Goal: Information Seeking & Learning: Learn about a topic

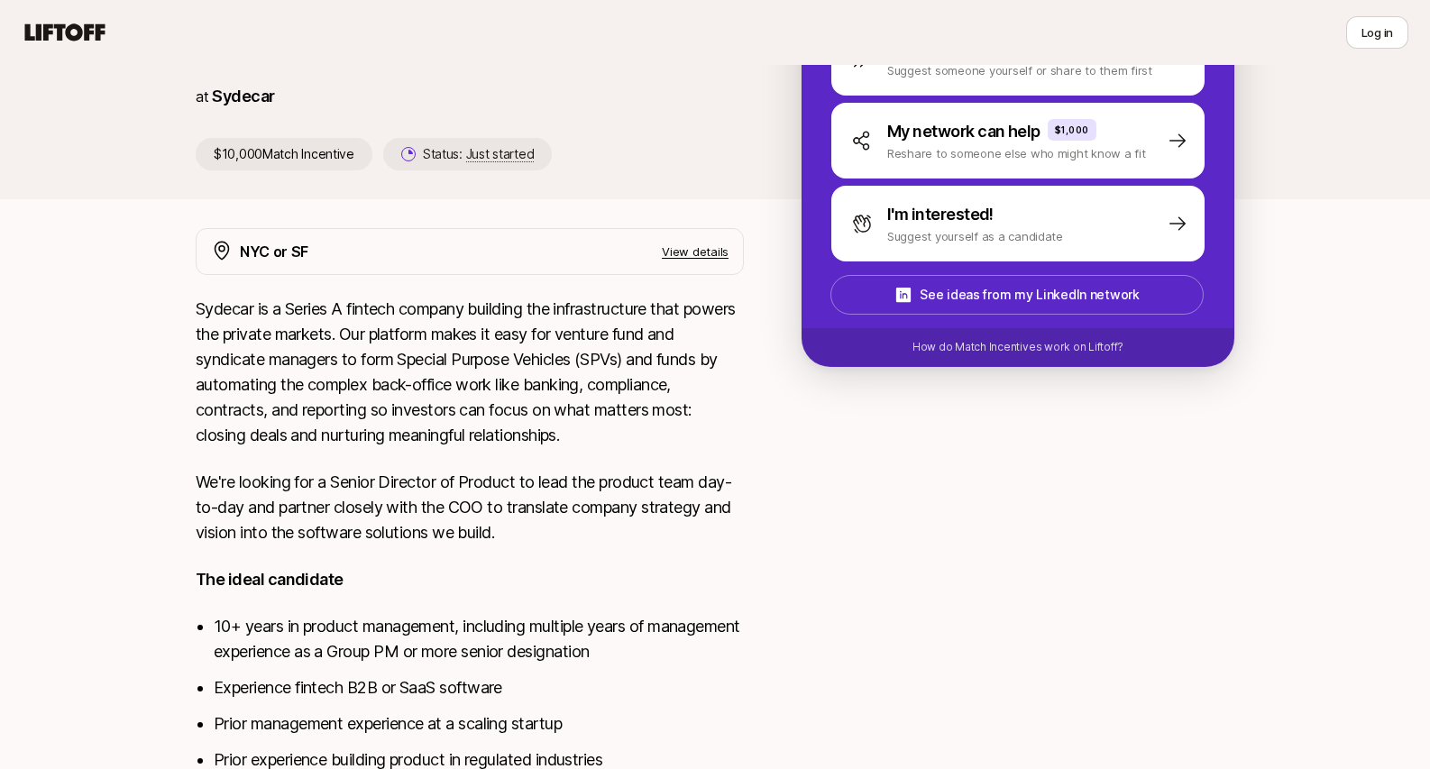
scroll to position [190, 0]
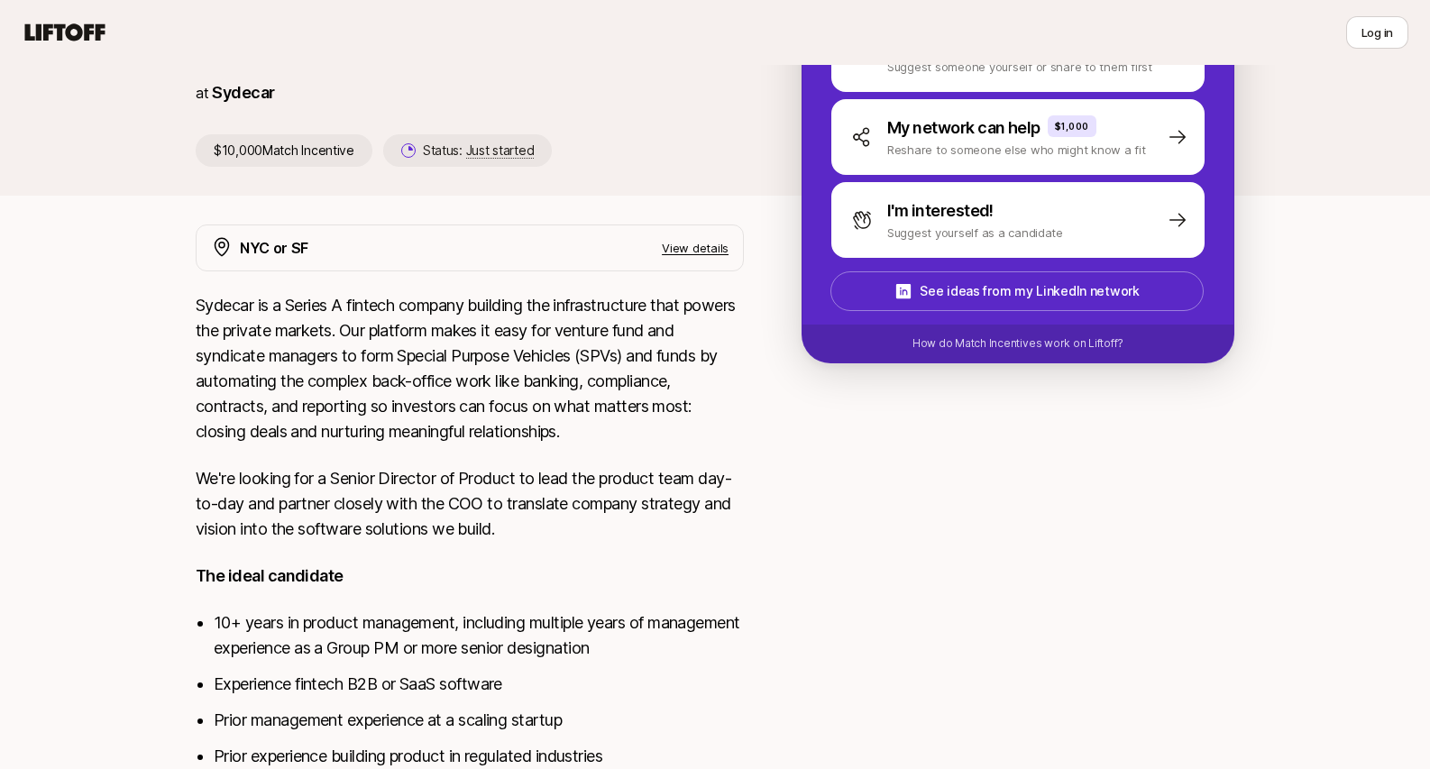
click at [572, 368] on p "Sydecar is a Series A fintech company building the infrastructure that powers t…" at bounding box center [470, 368] width 548 height 151
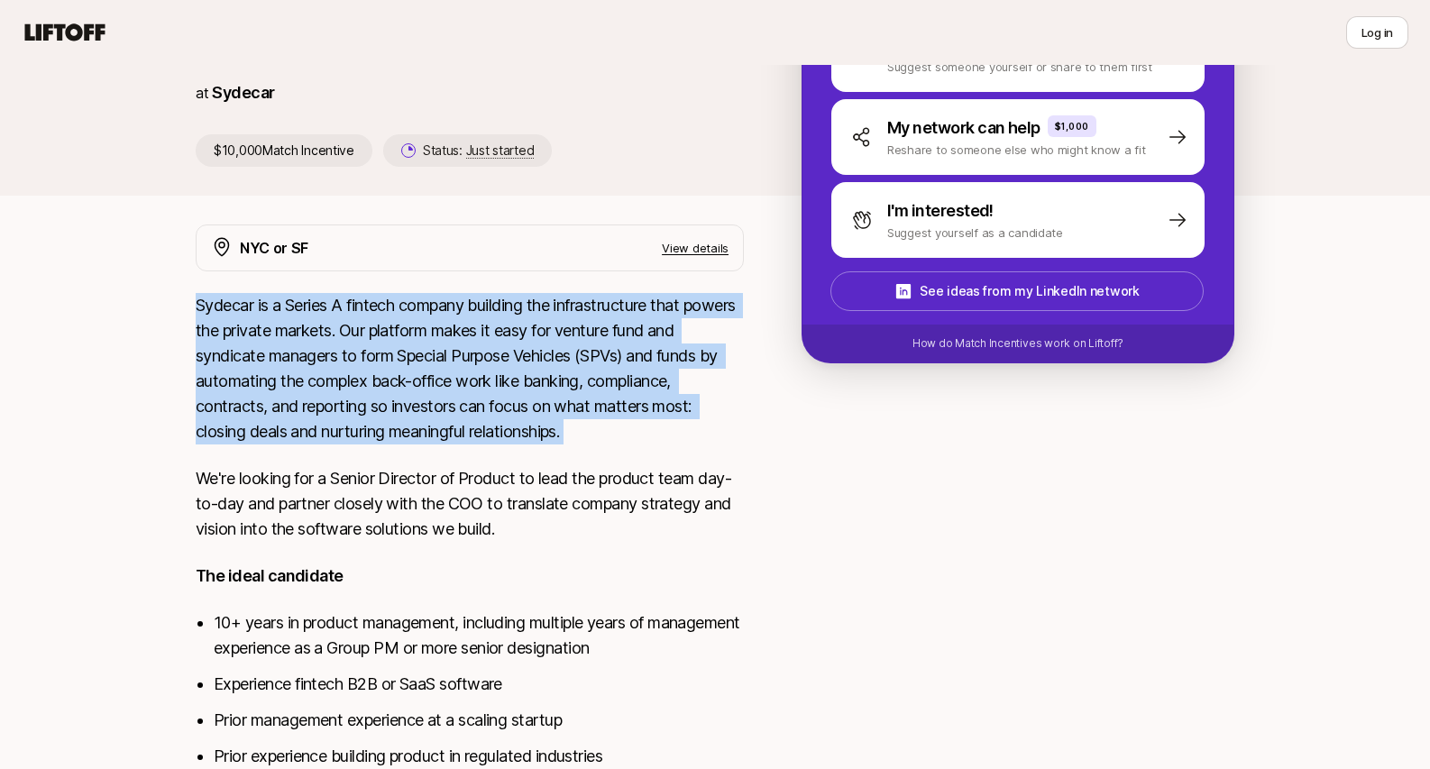
click at [572, 368] on p "Sydecar is a Series A fintech company building the infrastructure that powers t…" at bounding box center [470, 368] width 548 height 151
click at [577, 368] on p "Sydecar is a Series A fintech company building the infrastructure that powers t…" at bounding box center [470, 368] width 548 height 151
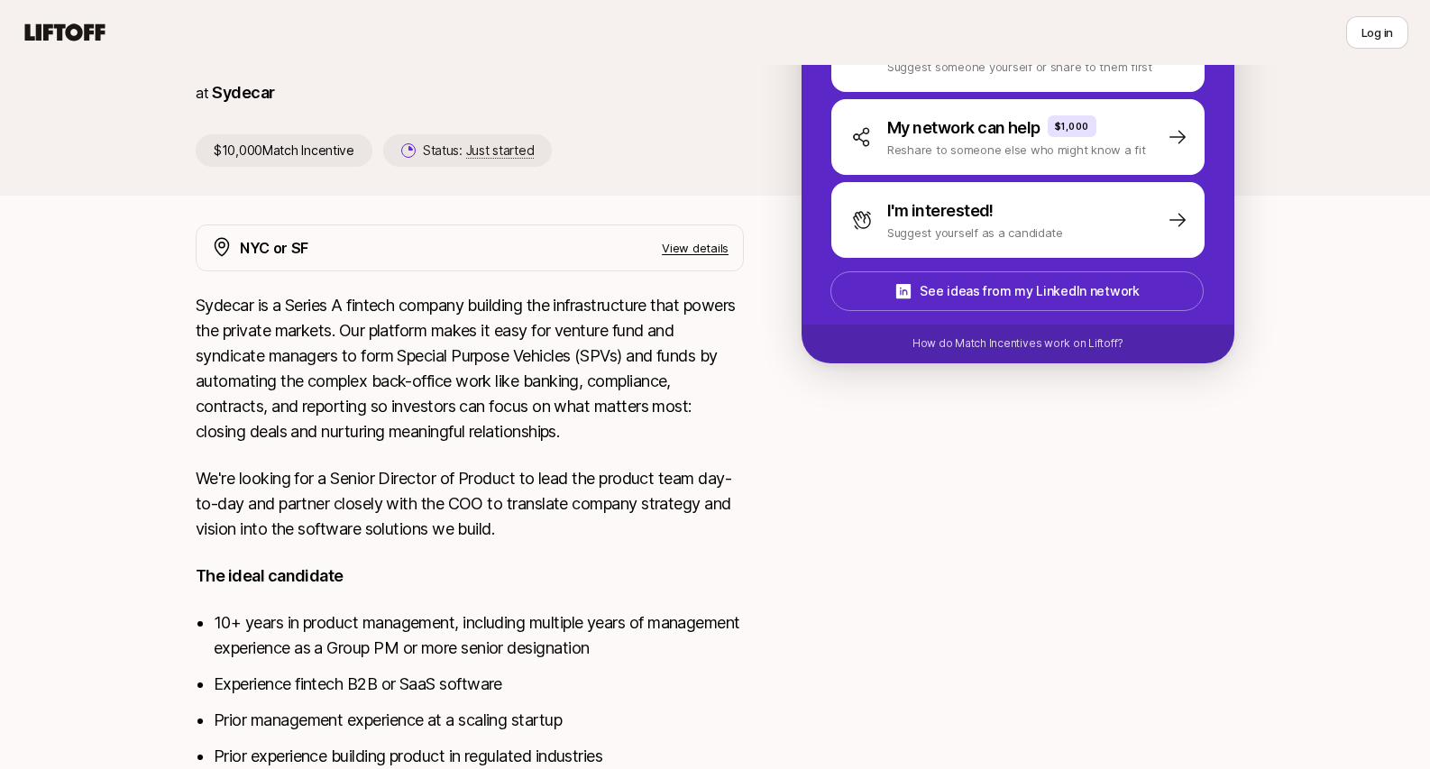
click at [435, 368] on p "Sydecar is a Series A fintech company building the infrastructure that powers t…" at bounding box center [470, 368] width 548 height 151
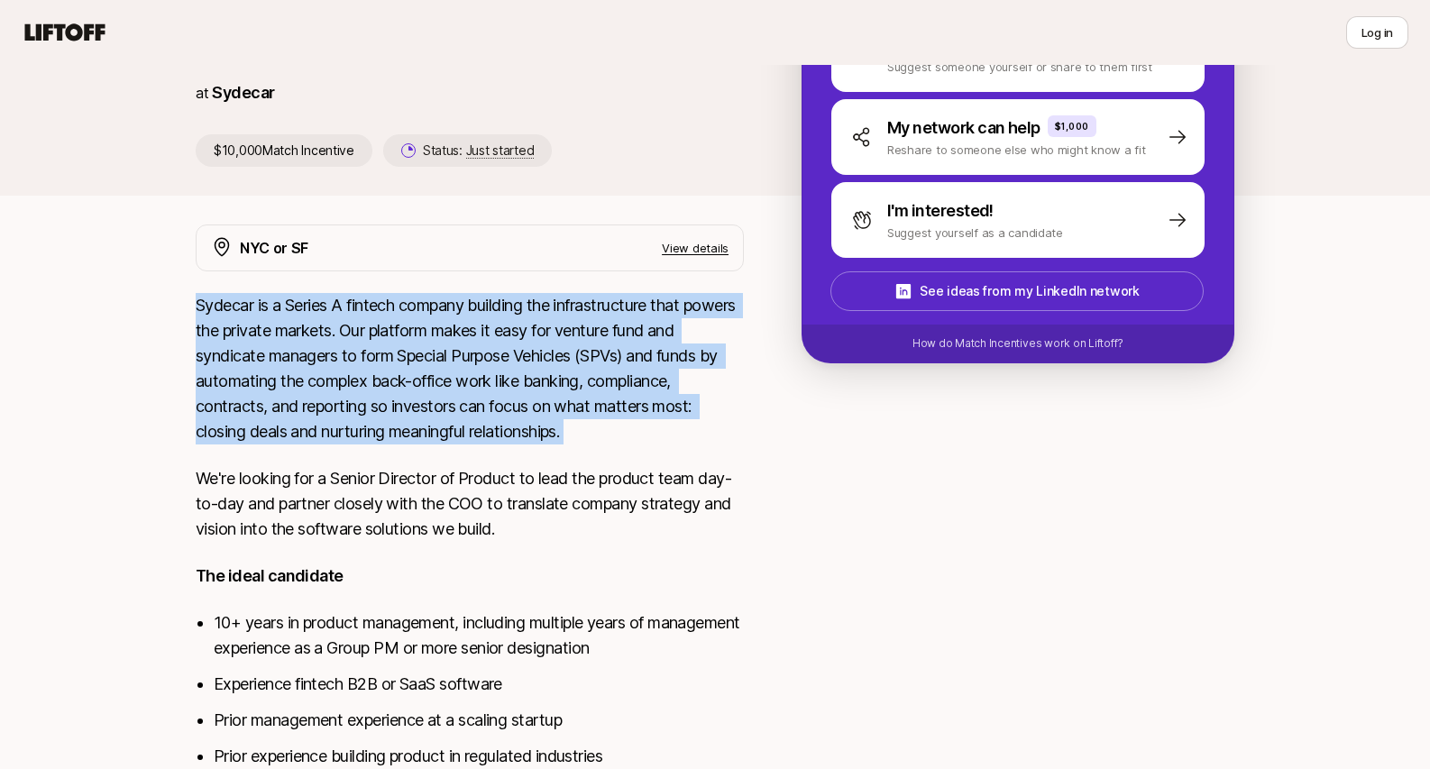
click at [435, 368] on p "Sydecar is a Series A fintech company building the infrastructure that powers t…" at bounding box center [470, 368] width 548 height 151
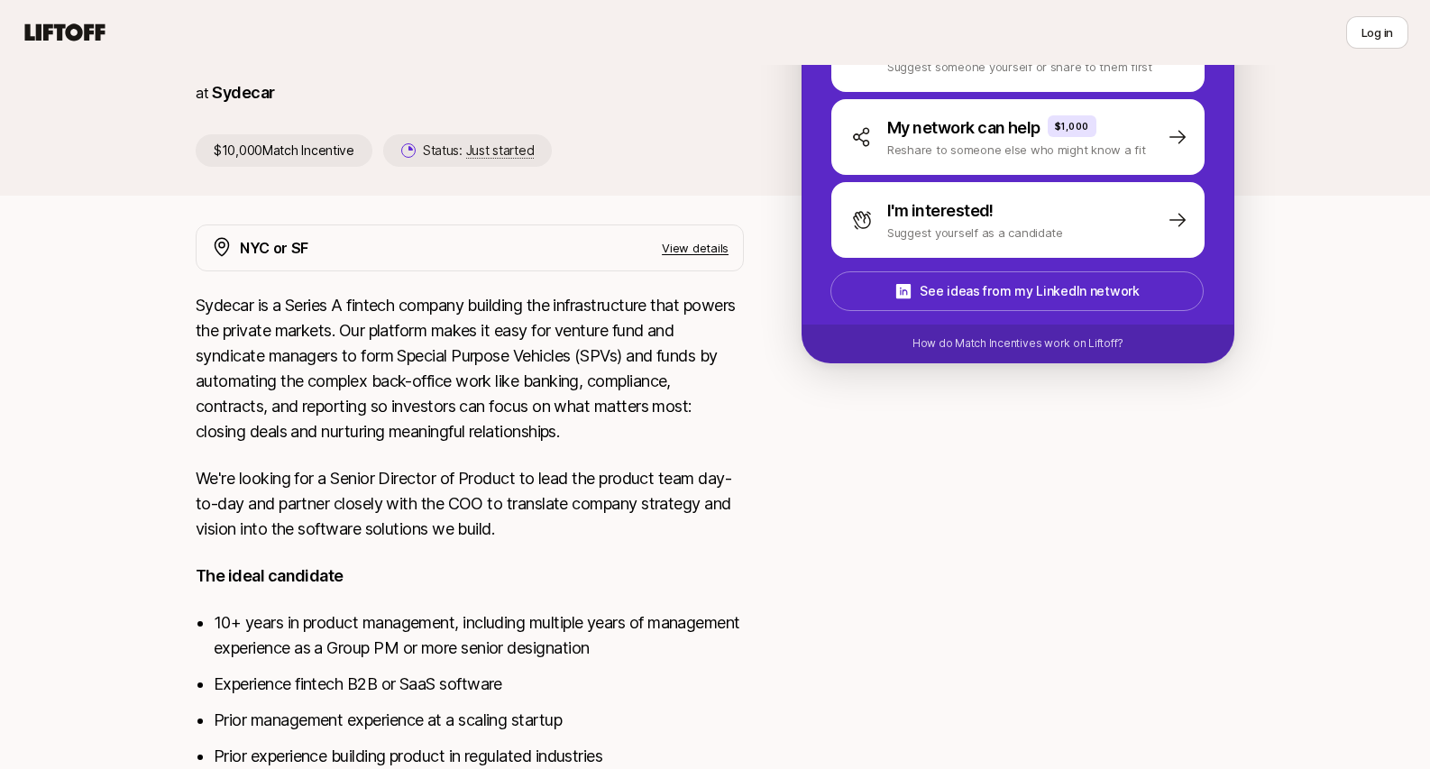
click at [426, 386] on p "Sydecar is a Series A fintech company building the infrastructure that powers t…" at bounding box center [470, 368] width 548 height 151
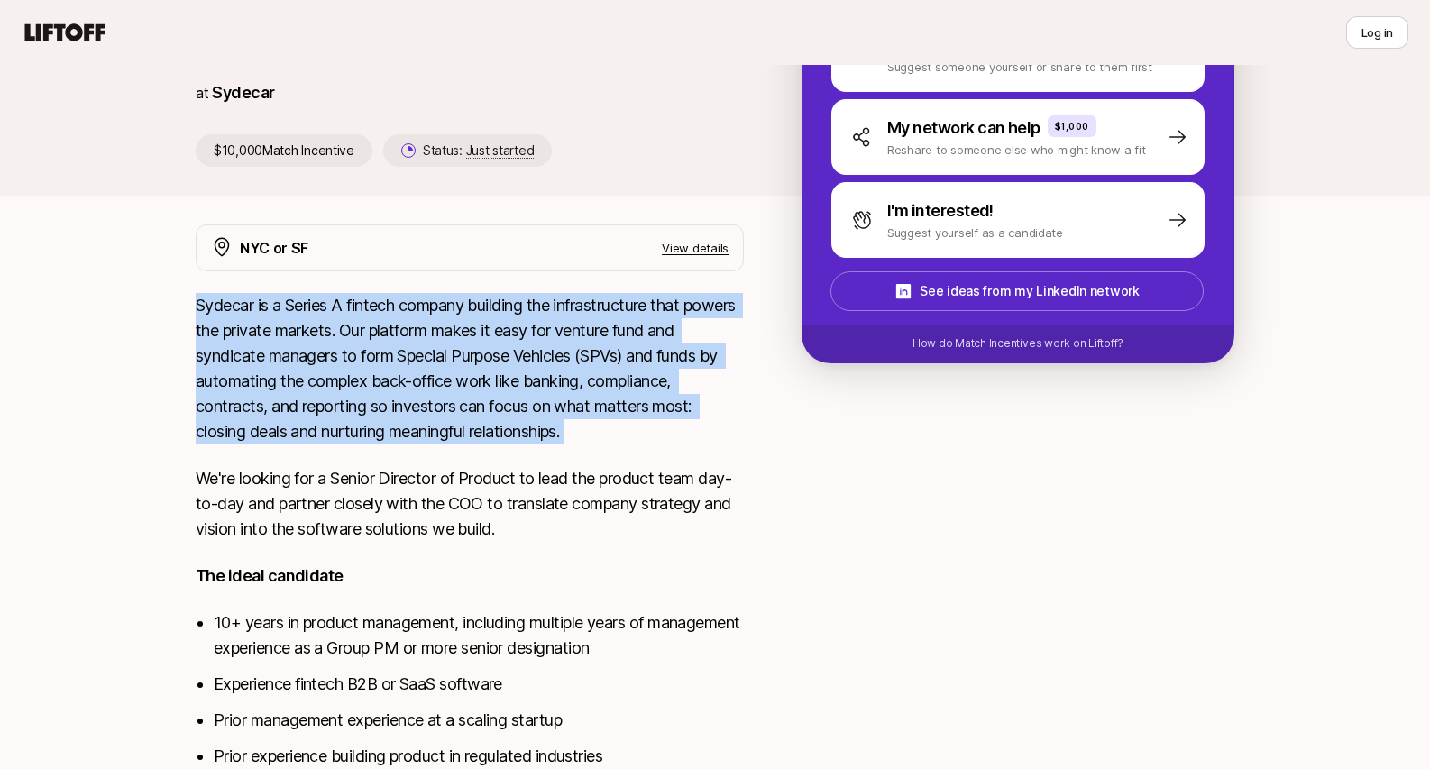
click at [426, 386] on p "Sydecar is a Series A fintech company building the infrastructure that powers t…" at bounding box center [470, 368] width 548 height 151
click at [442, 374] on p "Sydecar is a Series A fintech company building the infrastructure that powers t…" at bounding box center [470, 368] width 548 height 151
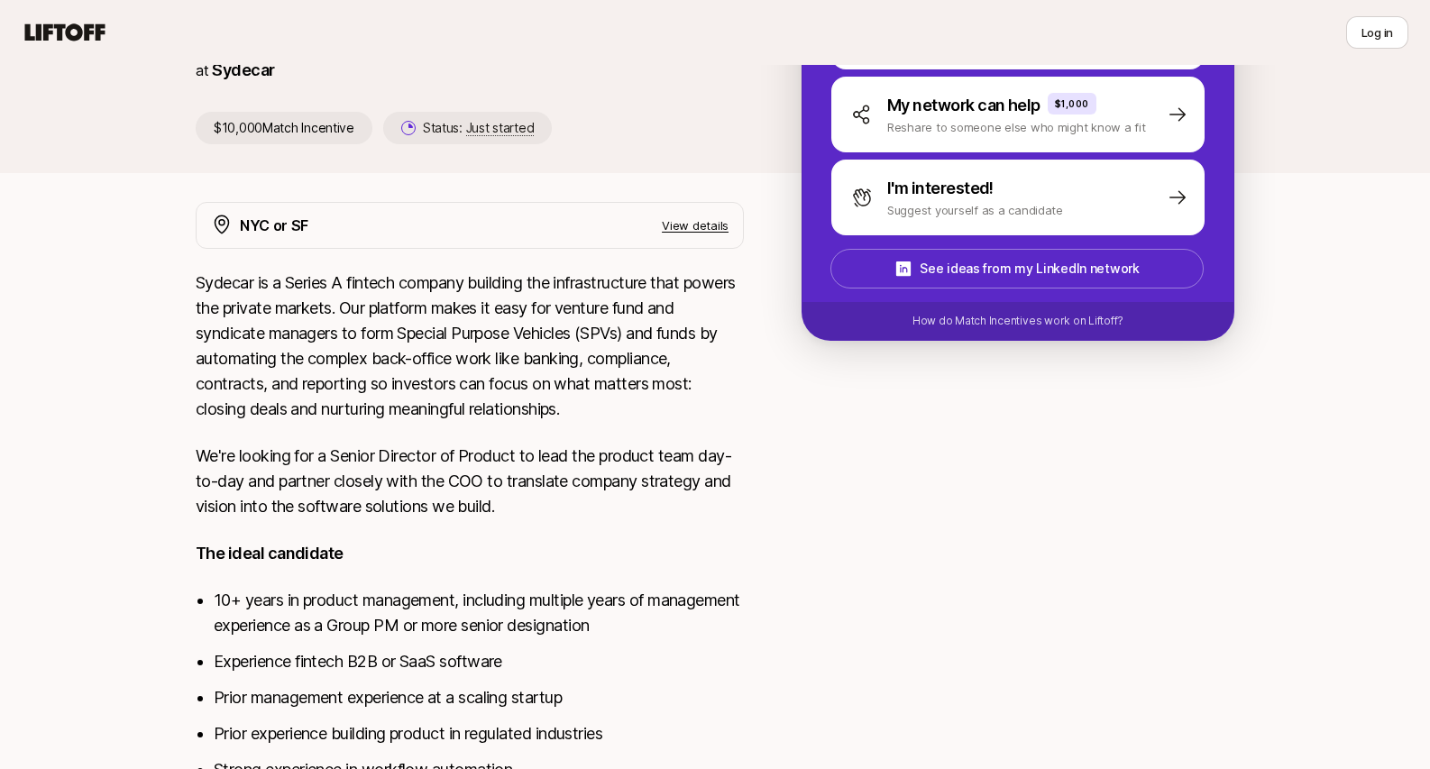
scroll to position [414, 0]
